Goal: Transaction & Acquisition: Purchase product/service

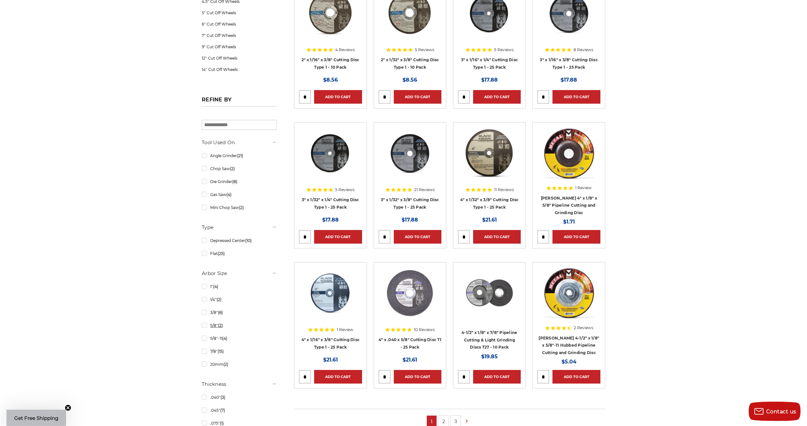
scroll to position [264, 0]
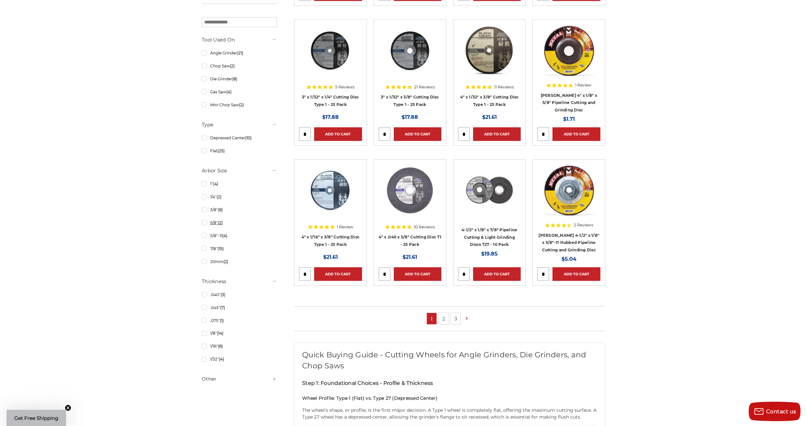
click at [202, 222] on link "5/8" (2)" at bounding box center [239, 222] width 75 height 11
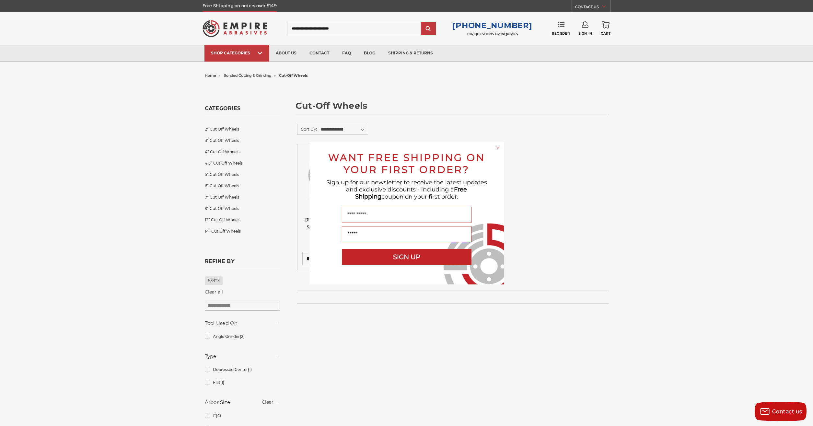
drag, startPoint x: 497, startPoint y: 146, endPoint x: 494, endPoint y: 149, distance: 4.1
click at [497, 147] on circle "Close dialog" at bounding box center [498, 147] width 6 height 6
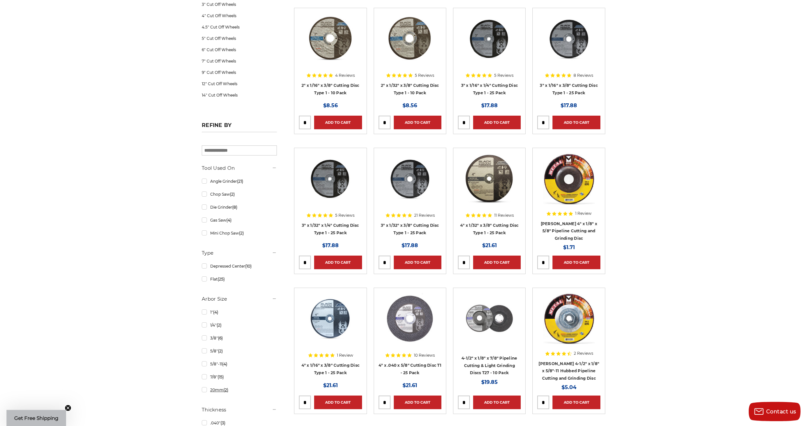
scroll to position [231, 0]
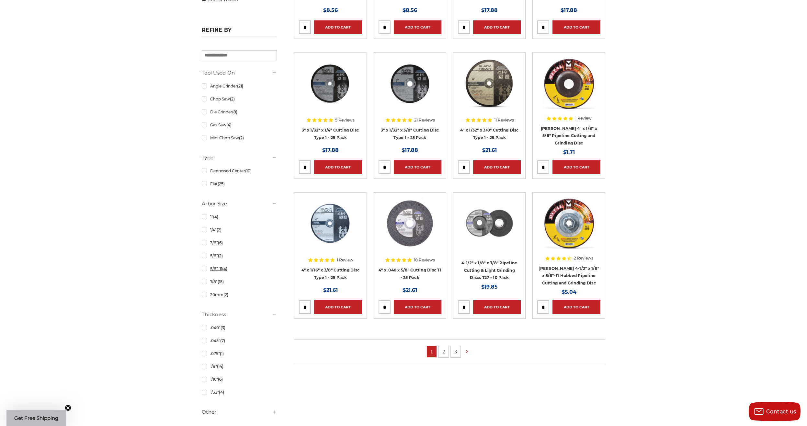
click at [213, 269] on link "5/8"-11 (4)" at bounding box center [239, 268] width 75 height 11
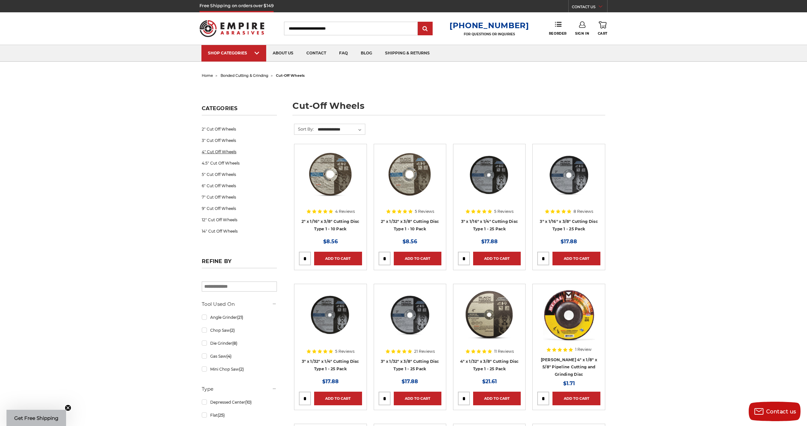
click at [221, 150] on link "4" Cut Off Wheels" at bounding box center [239, 151] width 75 height 11
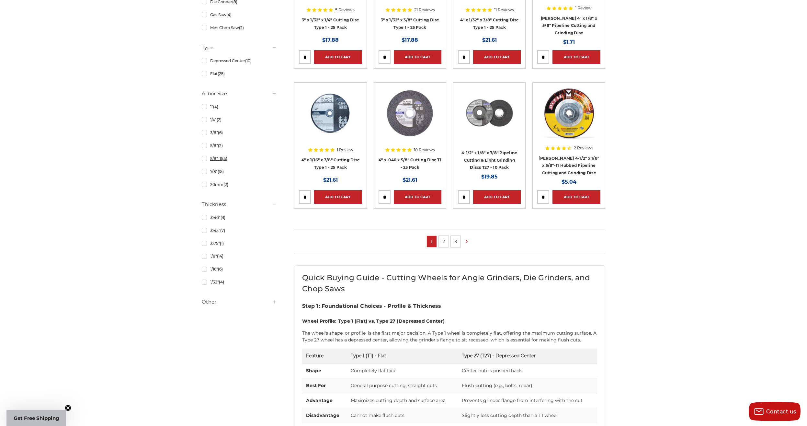
scroll to position [397, 0]
